Goal: Information Seeking & Learning: Learn about a topic

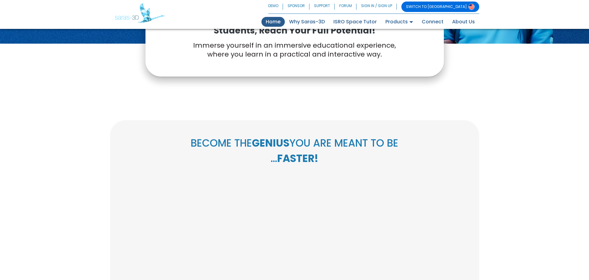
scroll to position [231, 0]
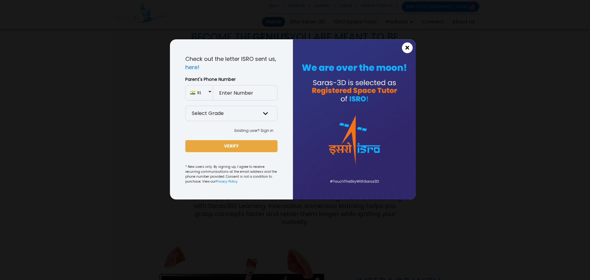
click at [410, 45] on span "×" at bounding box center [407, 48] width 5 height 8
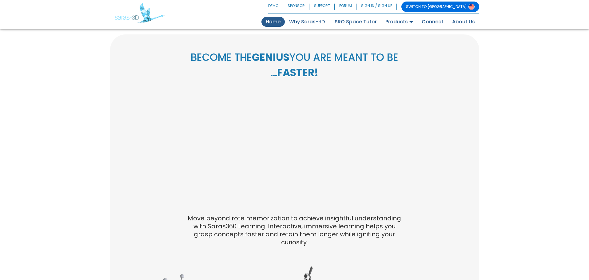
scroll to position [0, 0]
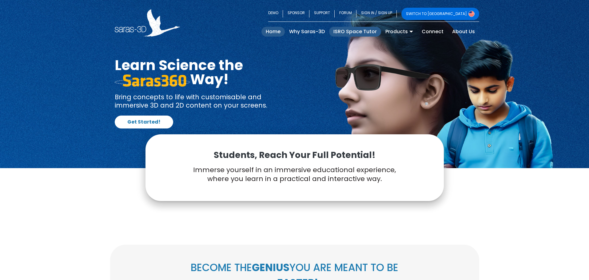
click at [352, 28] on link "ISRO Space Tutor" at bounding box center [355, 32] width 52 height 10
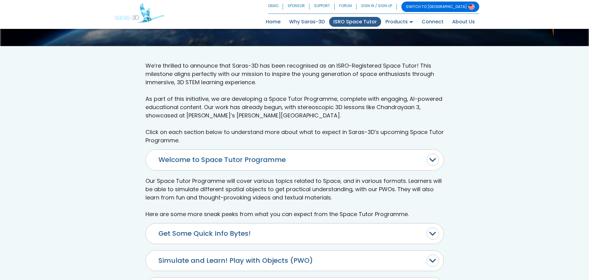
scroll to position [166, 0]
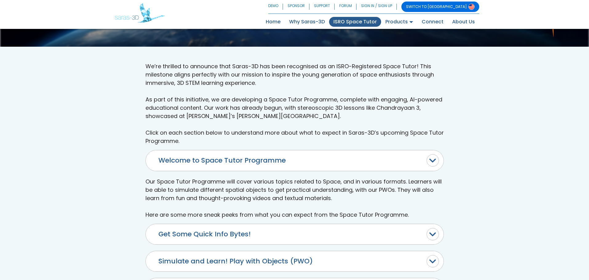
click at [253, 160] on button "Welcome to Space Tutor Programme" at bounding box center [295, 160] width 298 height 20
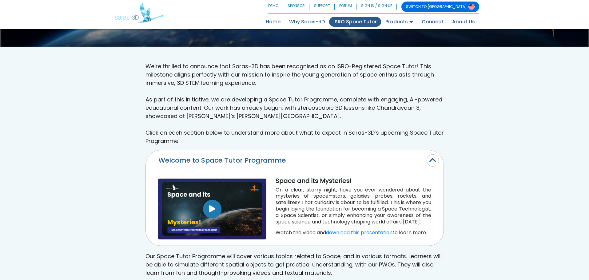
click at [213, 204] on button "button" at bounding box center [212, 209] width 18 height 18
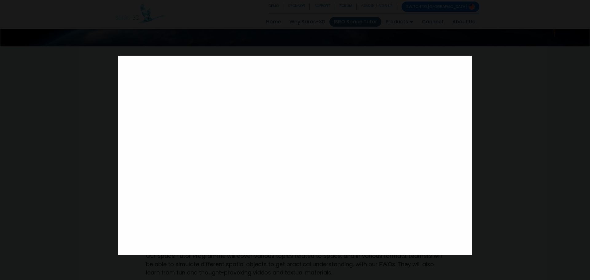
click at [513, 185] on div at bounding box center [295, 140] width 590 height 280
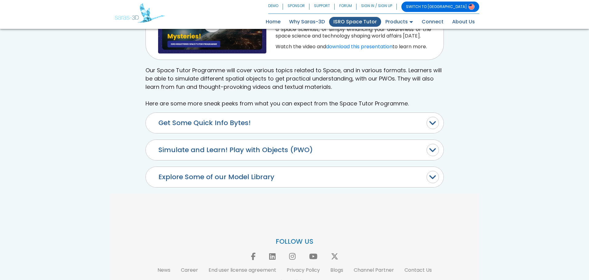
scroll to position [352, 0]
click at [191, 133] on button "Get Some Quick Info Bytes!" at bounding box center [295, 123] width 298 height 20
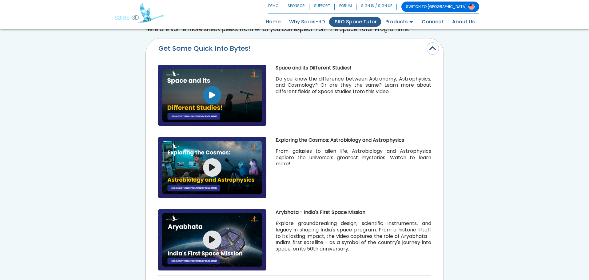
click at [218, 90] on button "button" at bounding box center [212, 95] width 18 height 18
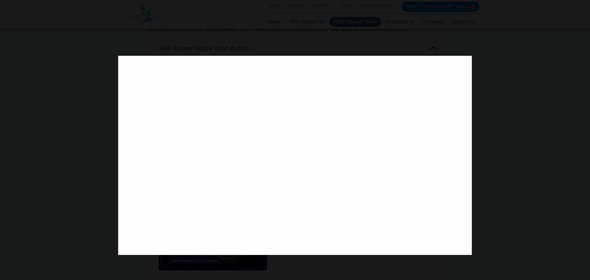
click at [208, 14] on div at bounding box center [295, 140] width 590 height 280
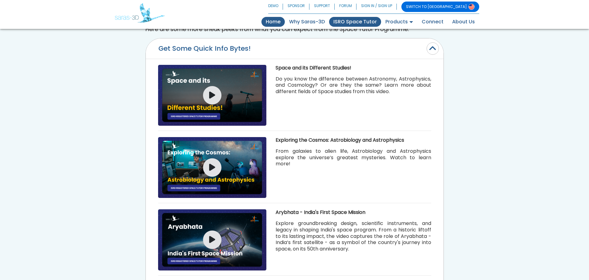
click at [275, 21] on link "Home (current)" at bounding box center [272, 22] width 23 height 10
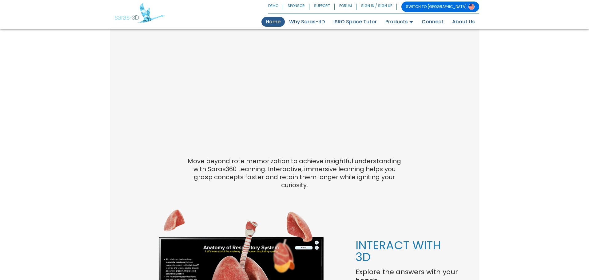
scroll to position [267, 0]
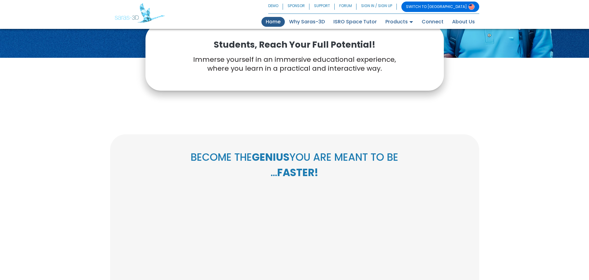
scroll to position [110, 0]
